Goal: Task Accomplishment & Management: Use online tool/utility

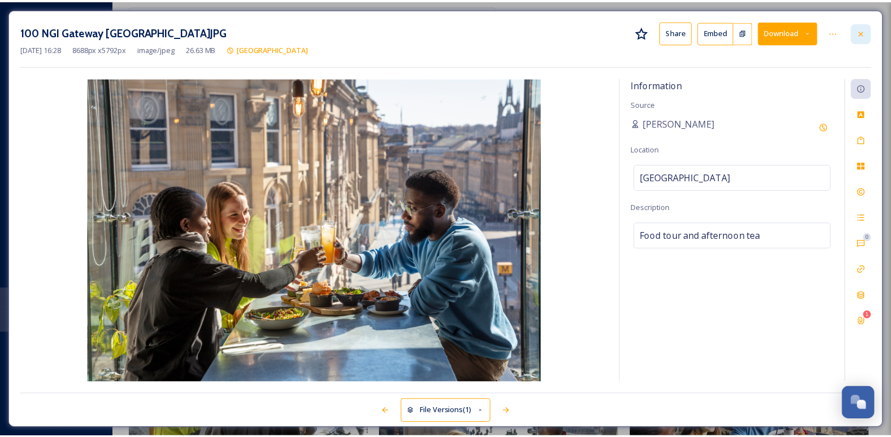
scroll to position [37258, 0]
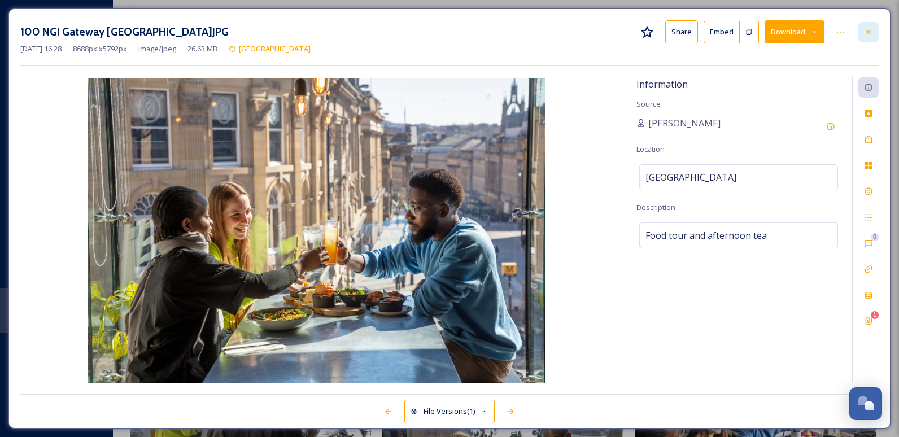
click at [870, 34] on icon at bounding box center [868, 32] width 9 height 9
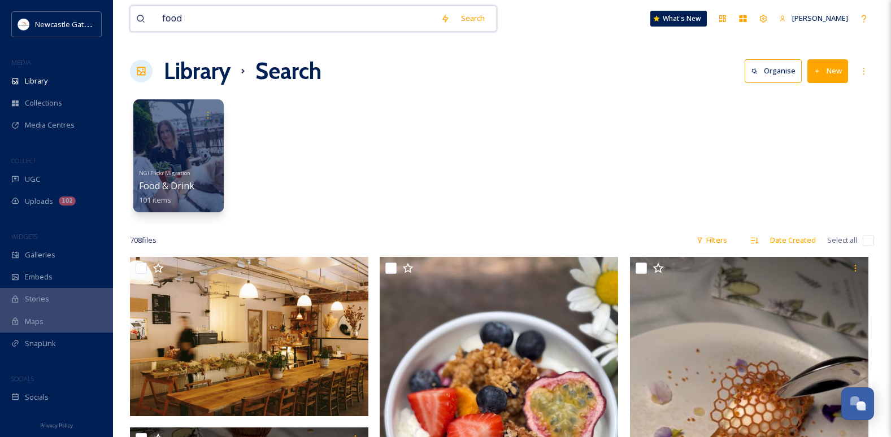
click at [223, 20] on input "food" at bounding box center [295, 18] width 278 height 25
type input "f"
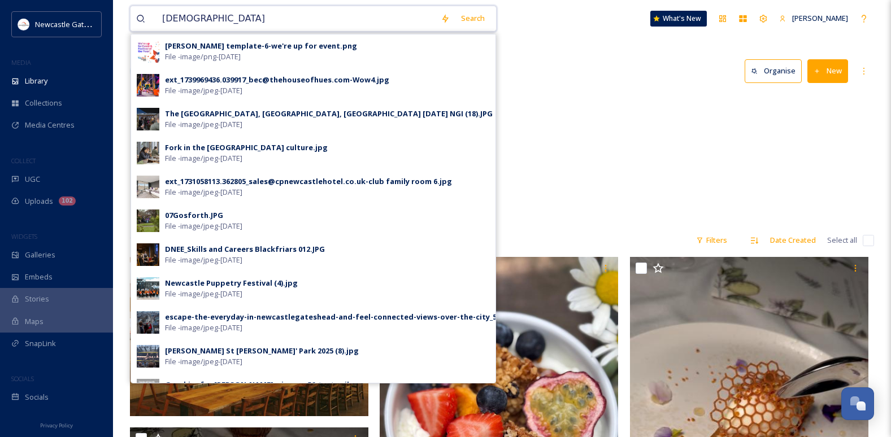
type input "christmas"
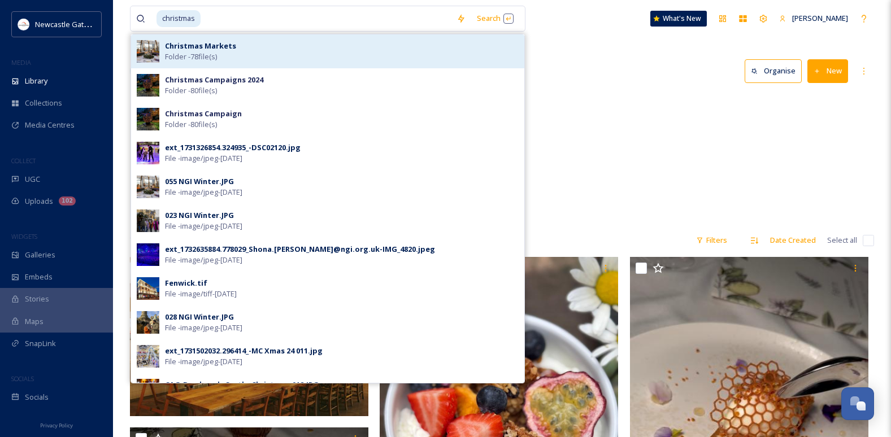
click at [281, 46] on div "Christmas Markets Folder - 78 file(s)" at bounding box center [342, 51] width 354 height 21
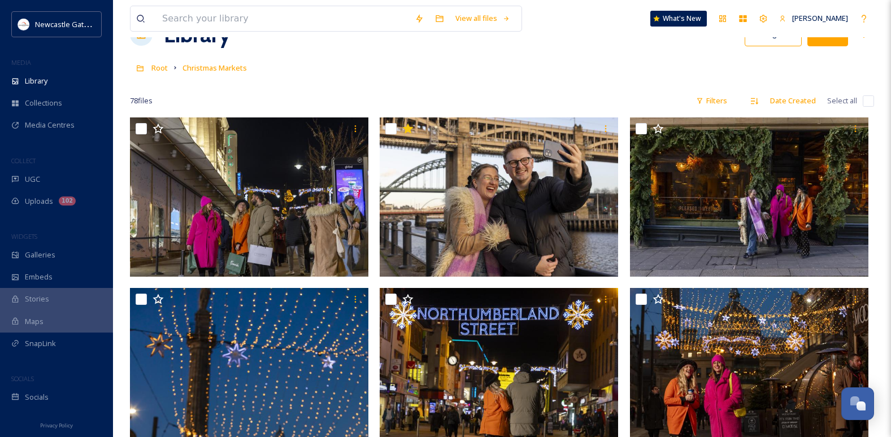
scroll to position [56, 0]
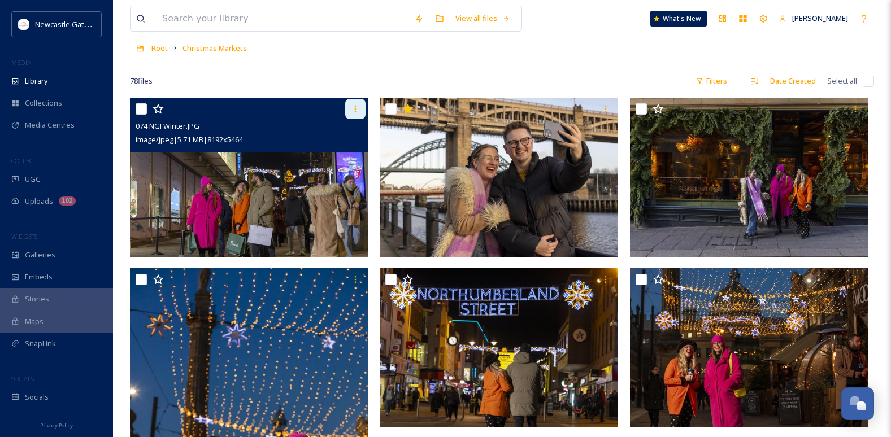
click at [357, 110] on icon at bounding box center [355, 109] width 9 height 9
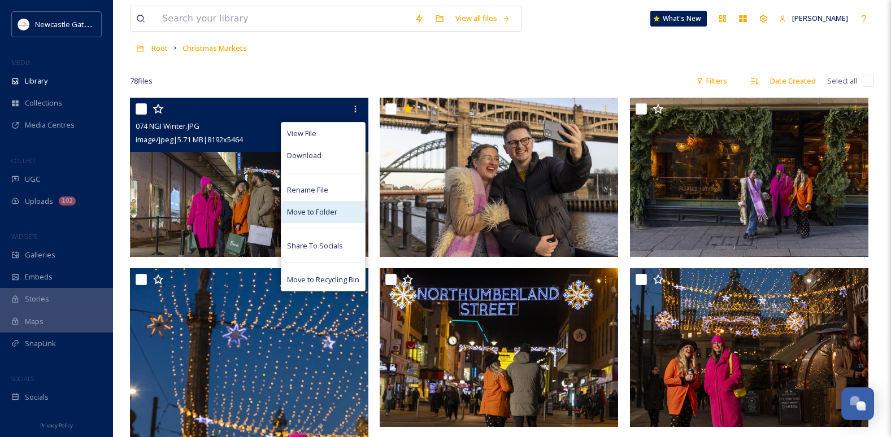
click at [332, 221] on div "Move to Folder" at bounding box center [323, 212] width 84 height 22
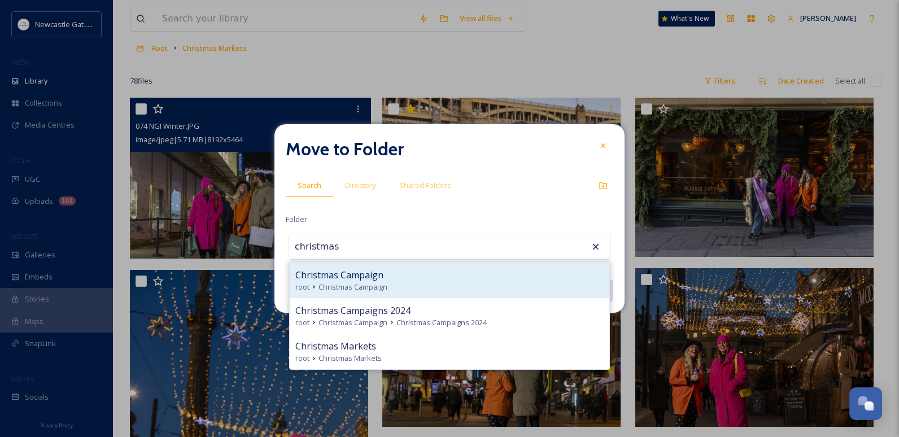
click at [415, 283] on div "root Christmas Campaign" at bounding box center [449, 287] width 308 height 11
type input "Christmas Campaign"
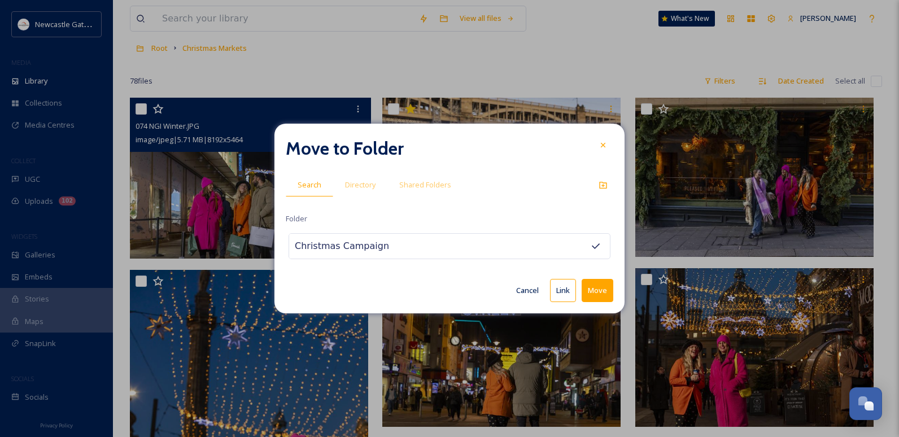
click at [603, 295] on button "Move" at bounding box center [598, 290] width 32 height 23
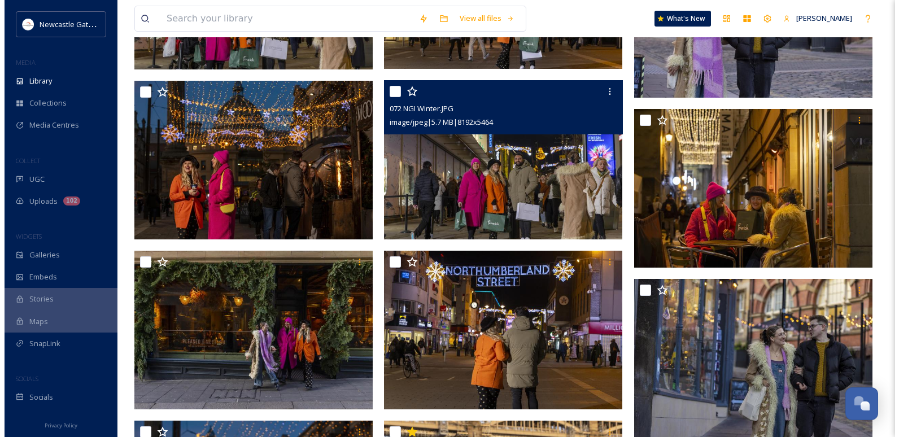
scroll to position [565, 0]
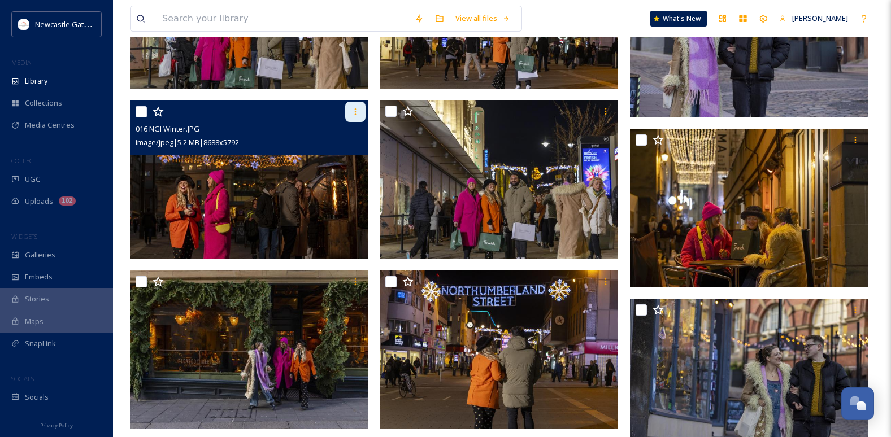
click at [355, 114] on icon at bounding box center [355, 111] width 9 height 9
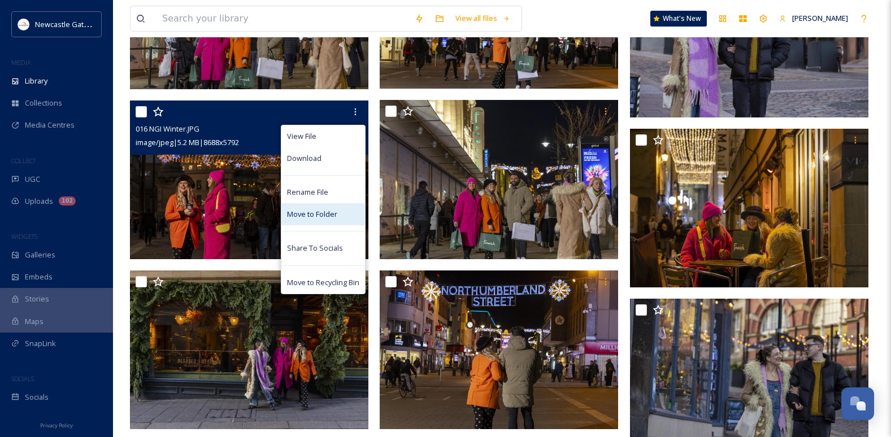
click at [324, 216] on span "Move to Folder" at bounding box center [312, 214] width 50 height 11
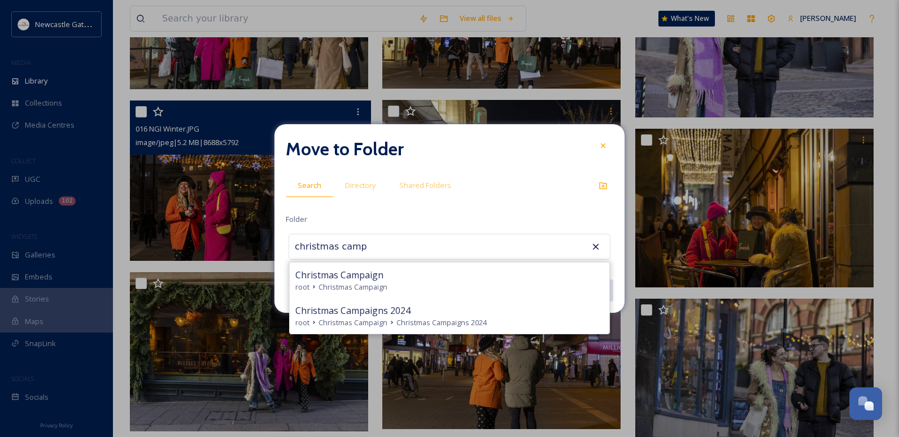
type input "christmas camp"
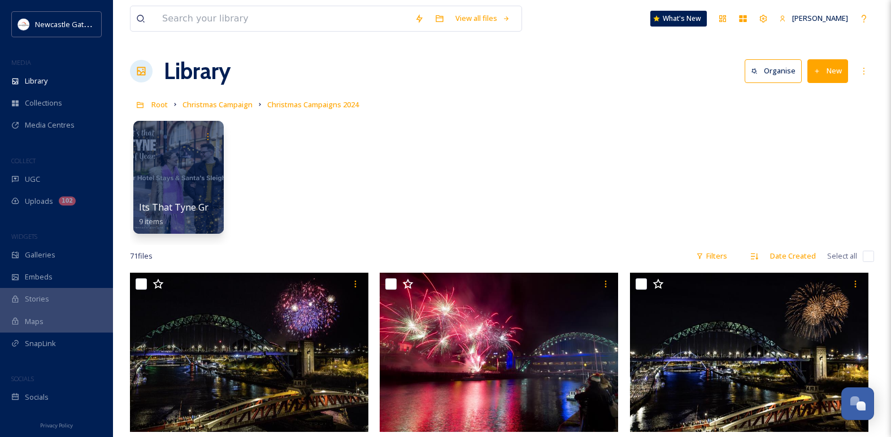
click at [826, 72] on button "New" at bounding box center [827, 70] width 41 height 23
click at [536, 152] on div "Its That Tyne Graphics 9 items" at bounding box center [502, 180] width 744 height 130
click at [172, 179] on div at bounding box center [178, 177] width 92 height 115
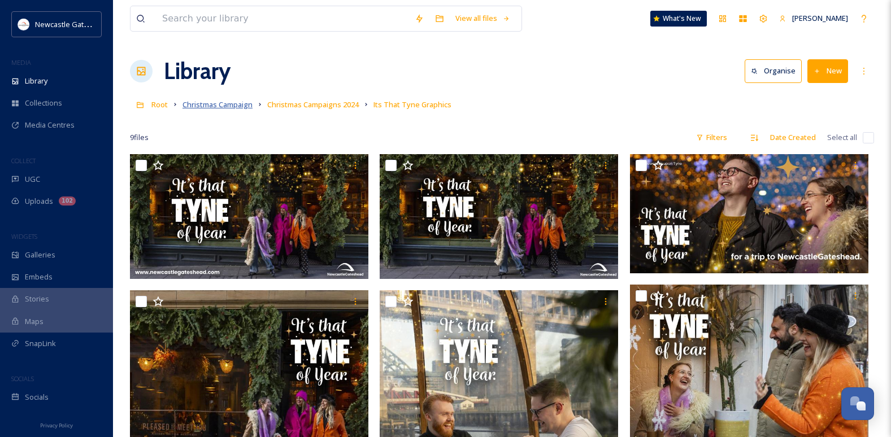
click at [233, 104] on span "Christmas Campaign" at bounding box center [217, 104] width 70 height 10
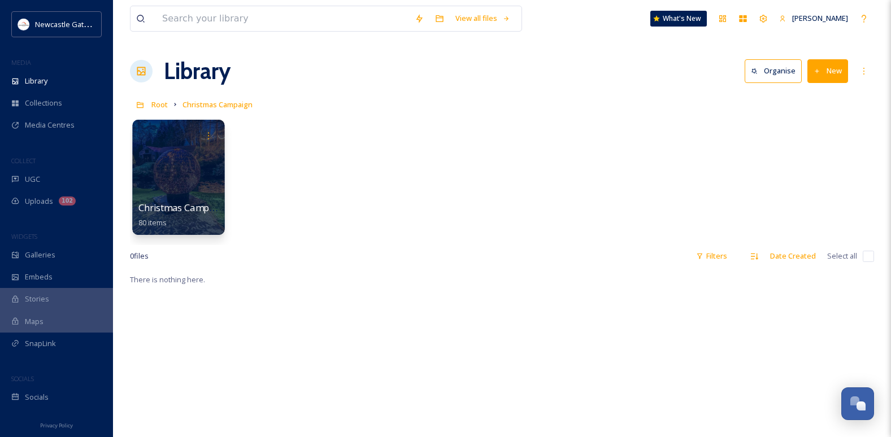
click at [197, 189] on div at bounding box center [178, 177] width 92 height 115
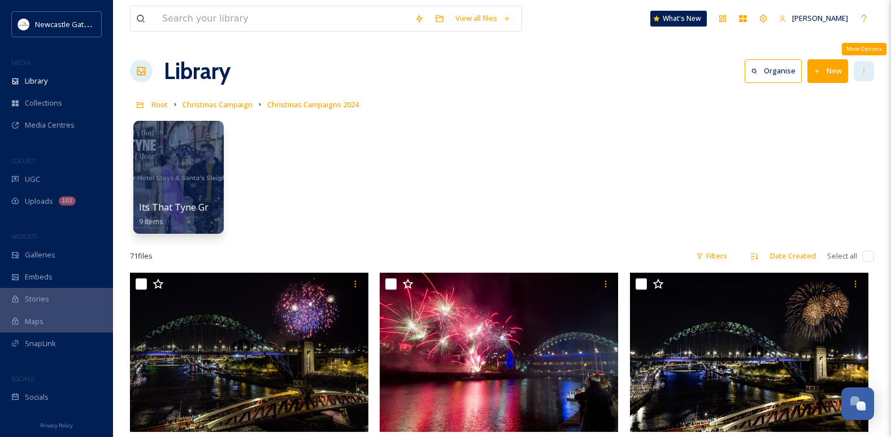
click at [857, 73] on div "More Options" at bounding box center [864, 71] width 20 height 20
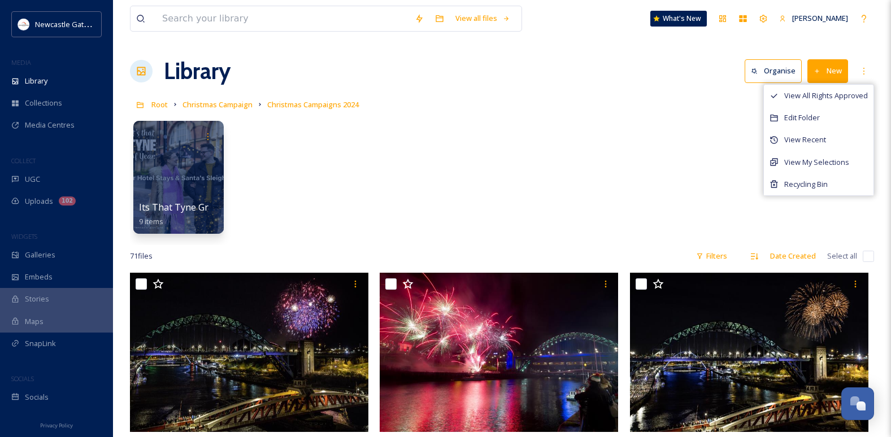
click at [704, 164] on div "Its That Tyne Graphics 9 items" at bounding box center [502, 180] width 744 height 130
click at [812, 73] on button "New" at bounding box center [827, 70] width 41 height 23
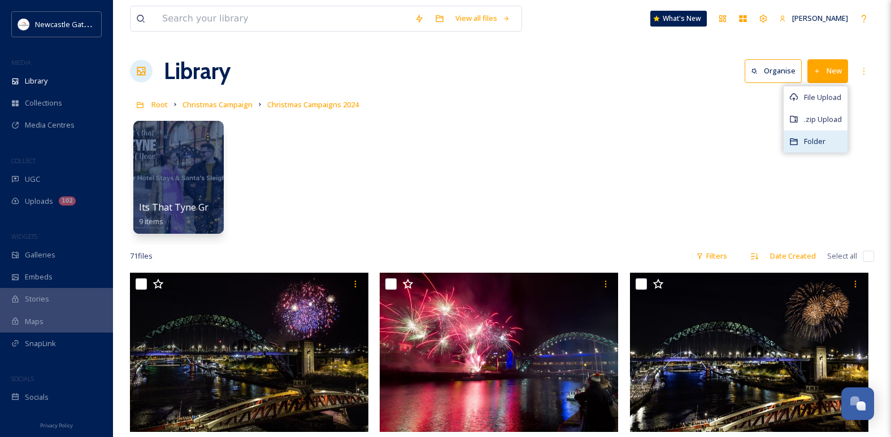
click at [810, 145] on span "Folder" at bounding box center [814, 141] width 21 height 11
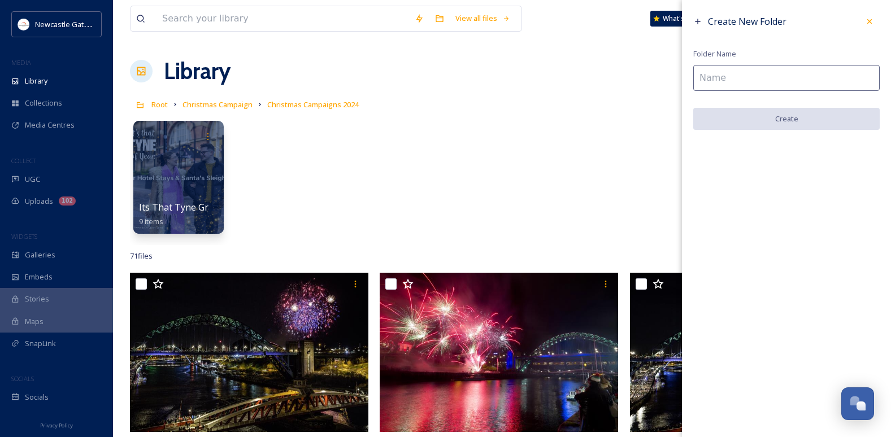
click at [716, 80] on input at bounding box center [786, 78] width 186 height 26
click at [616, 114] on div "Root Christmas Campaign Christmas Campaigns 2024" at bounding box center [502, 104] width 744 height 21
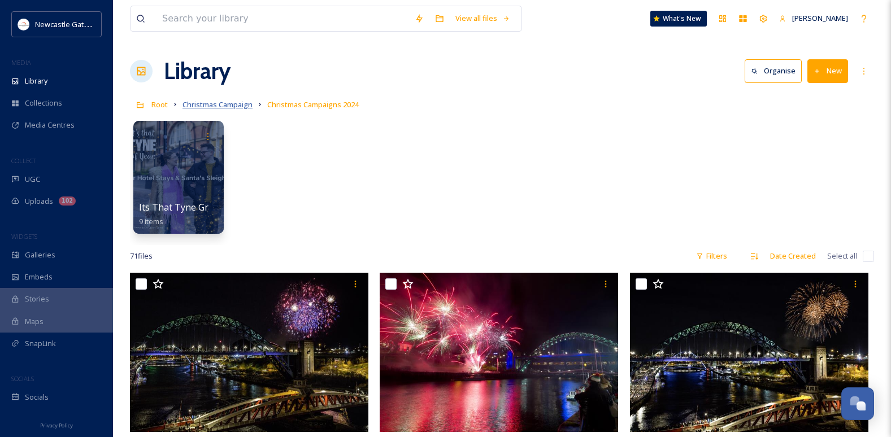
click at [236, 107] on span "Christmas Campaign" at bounding box center [217, 104] width 70 height 10
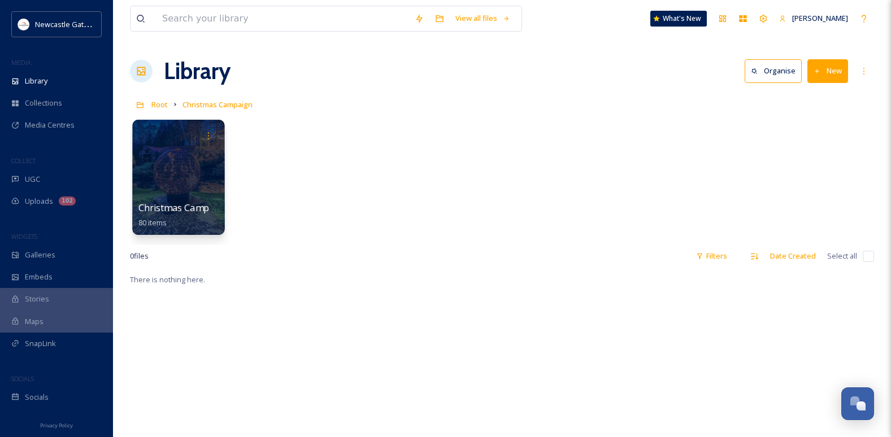
click at [178, 177] on div at bounding box center [178, 177] width 92 height 115
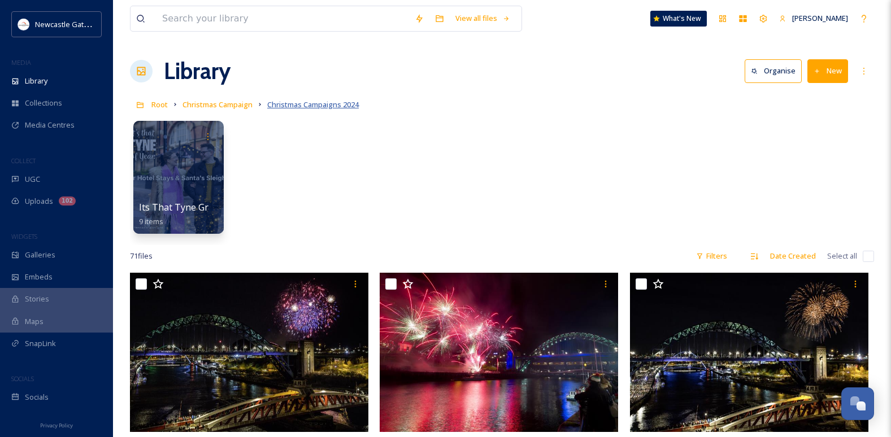
click at [288, 109] on span "Christmas Campaigns 2024" at bounding box center [313, 104] width 92 height 10
drag, startPoint x: 337, startPoint y: 108, endPoint x: 660, endPoint y: 121, distance: 323.4
click at [660, 121] on div "Its That Tyne Graphics 9 items" at bounding box center [502, 180] width 744 height 130
click at [32, 82] on span "Library" at bounding box center [36, 81] width 23 height 11
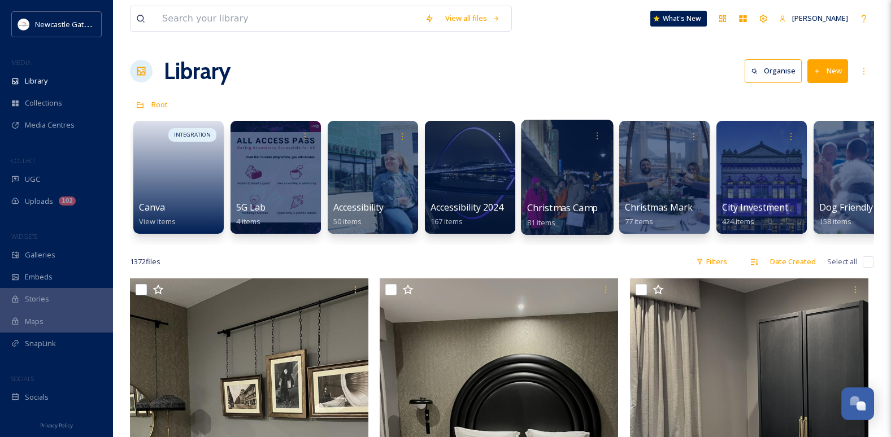
click at [565, 191] on div at bounding box center [567, 177] width 92 height 115
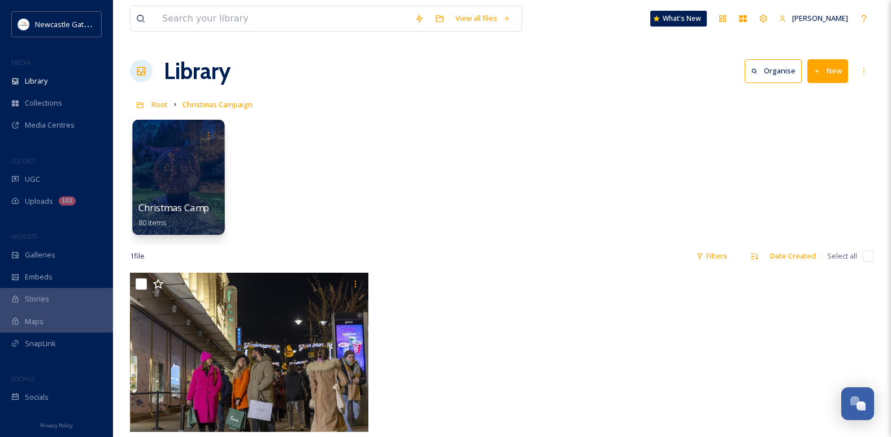
click at [186, 156] on div at bounding box center [178, 177] width 92 height 115
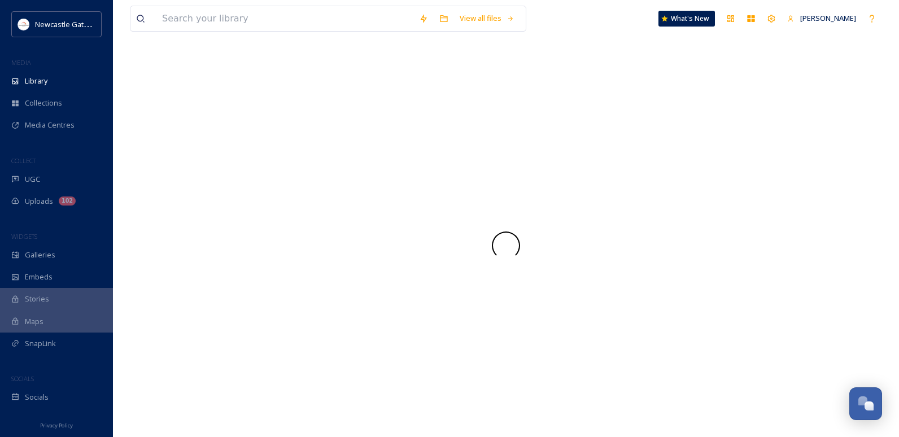
click at [186, 156] on div at bounding box center [506, 245] width 752 height 383
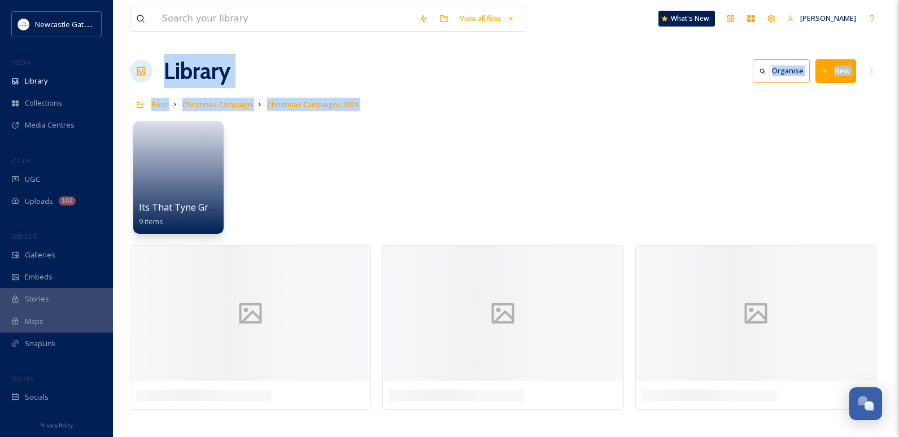
click at [416, 163] on div "Its That Tyne Graphics 9 items" at bounding box center [506, 180] width 752 height 130
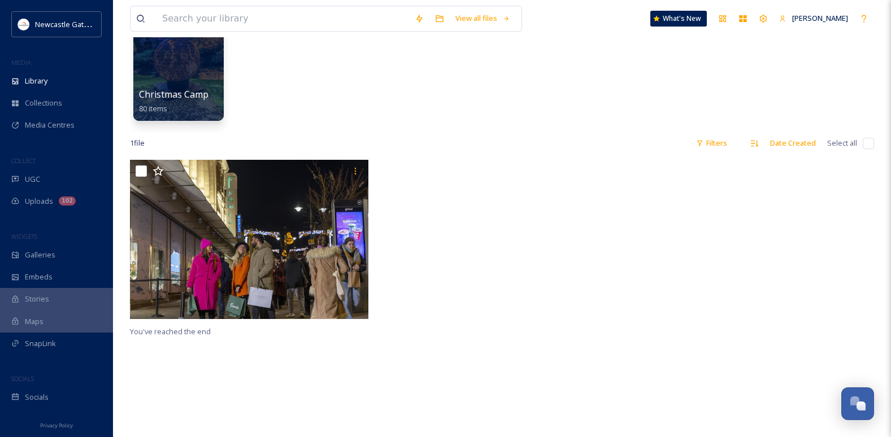
scroll to position [56, 0]
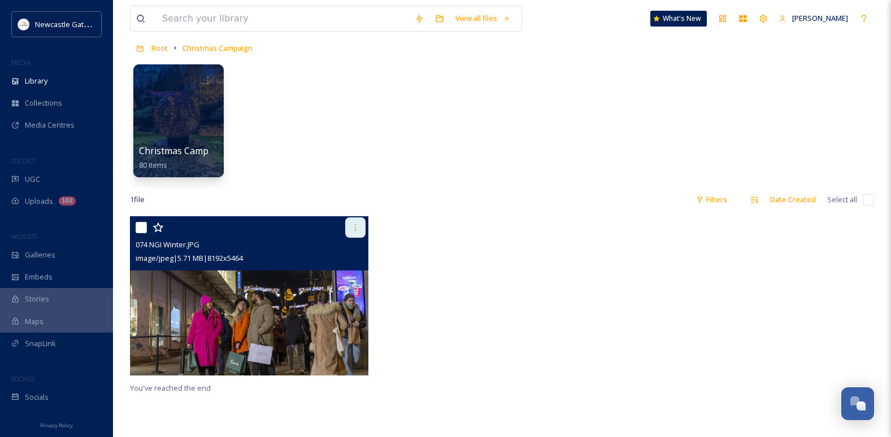
click at [351, 224] on icon at bounding box center [355, 227] width 9 height 9
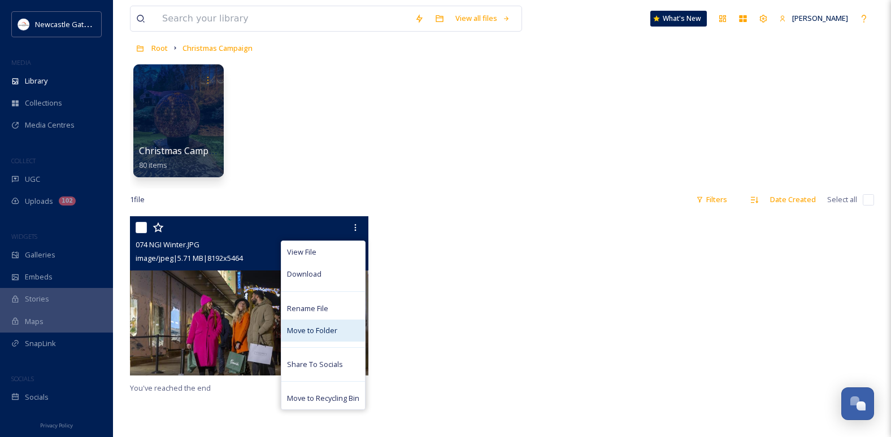
click at [331, 330] on span "Move to Folder" at bounding box center [312, 330] width 50 height 11
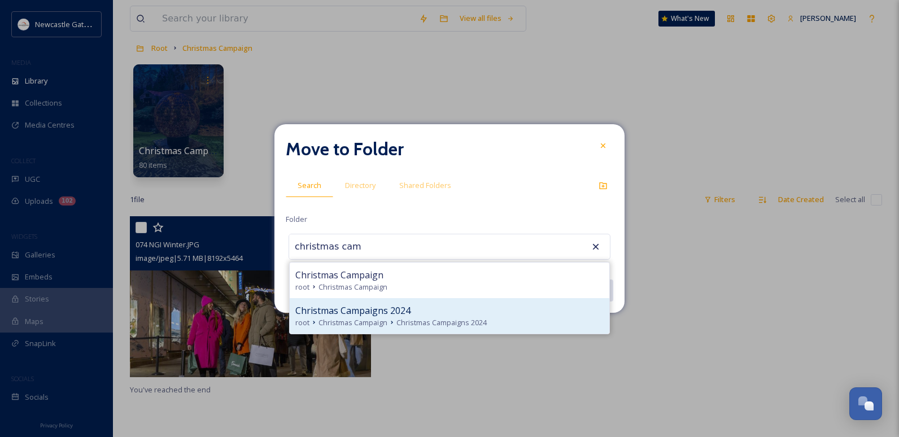
click at [433, 313] on div "Christmas Campaigns 2024" at bounding box center [449, 311] width 308 height 14
type input "Christmas Campaigns 2024"
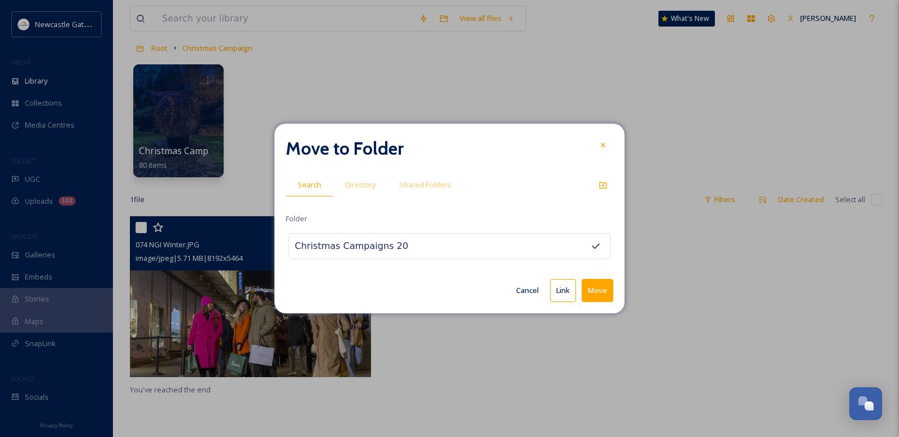
click at [604, 291] on button "Move" at bounding box center [598, 290] width 32 height 23
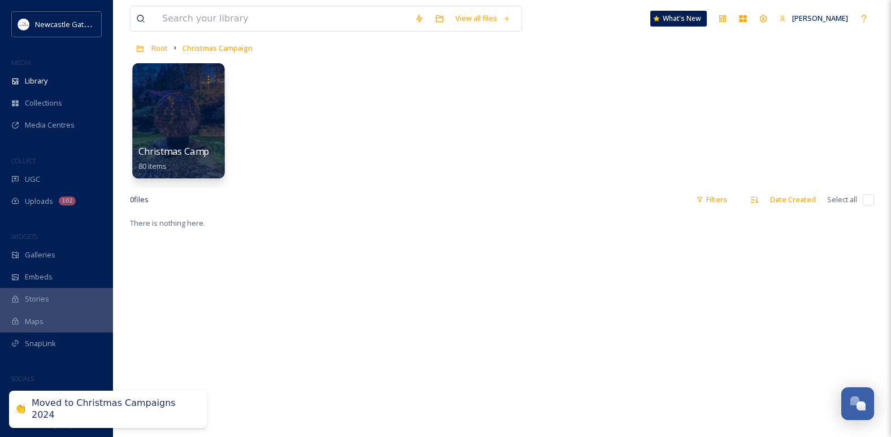
click at [180, 129] on div at bounding box center [178, 120] width 92 height 115
